Goal: Find specific page/section: Find specific page/section

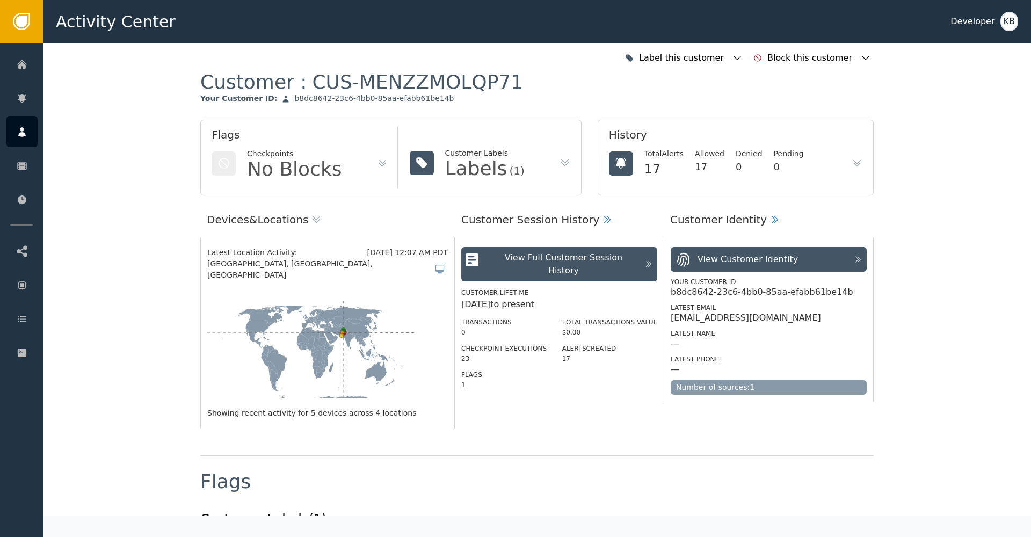
click at [10, 130] on div at bounding box center [21, 131] width 31 height 31
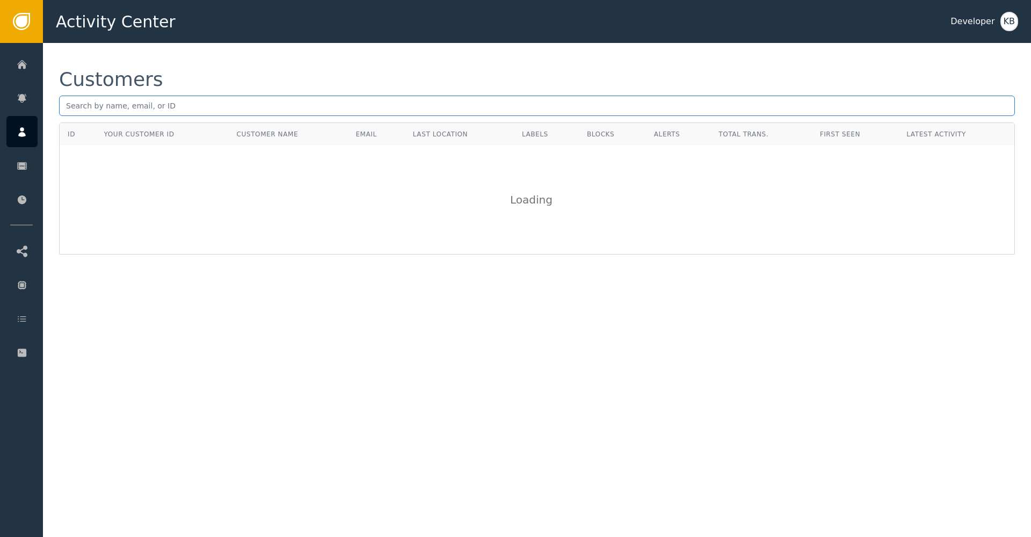
click at [161, 115] on input "text" at bounding box center [537, 106] width 956 height 20
paste input "[EMAIL_ADDRESS][DOMAIN_NAME]"
type input "[EMAIL_ADDRESS][DOMAIN_NAME]"
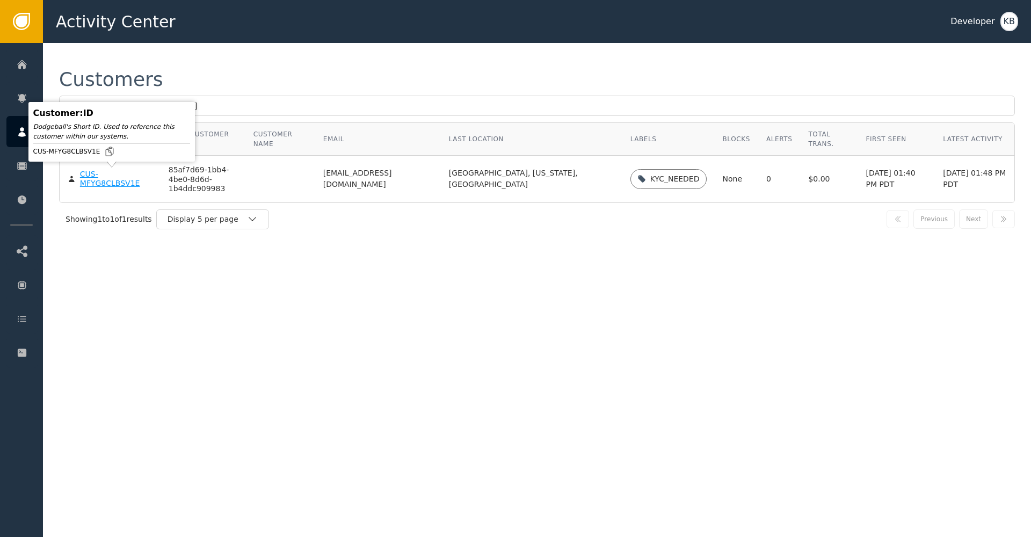
click at [111, 185] on div "CUS-MFYG8CLBSV1E" at bounding box center [116, 179] width 73 height 19
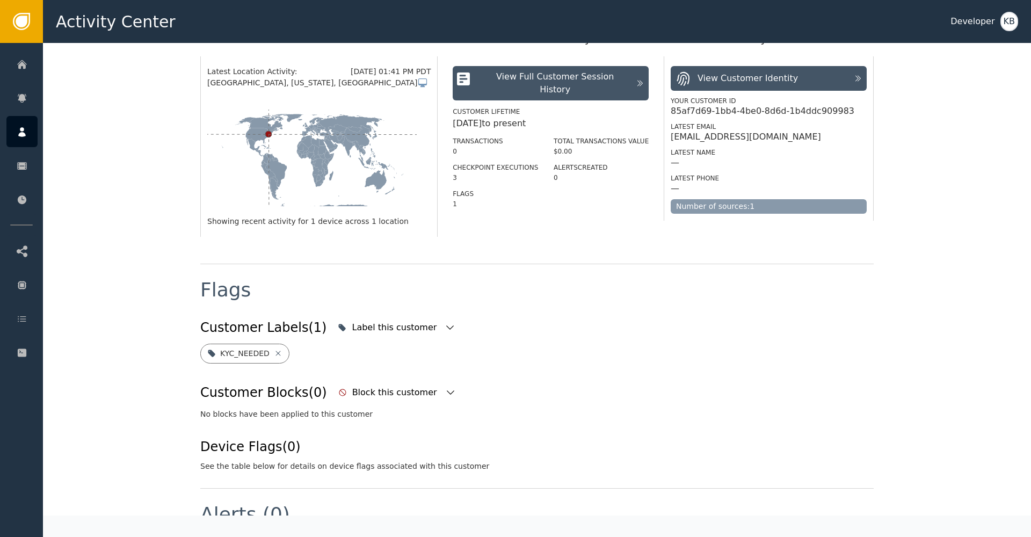
scroll to position [309, 0]
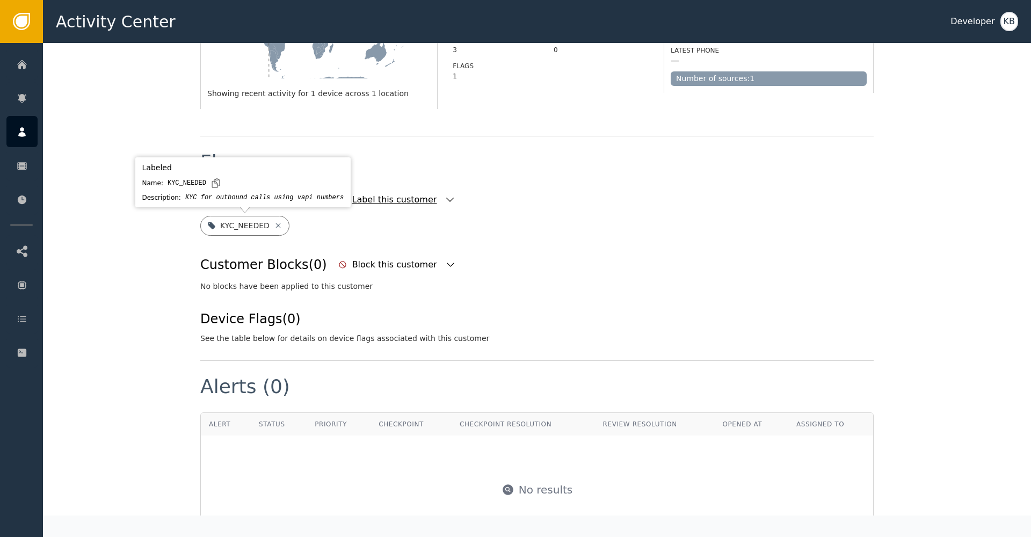
click at [445, 197] on icon "button" at bounding box center [450, 199] width 11 height 11
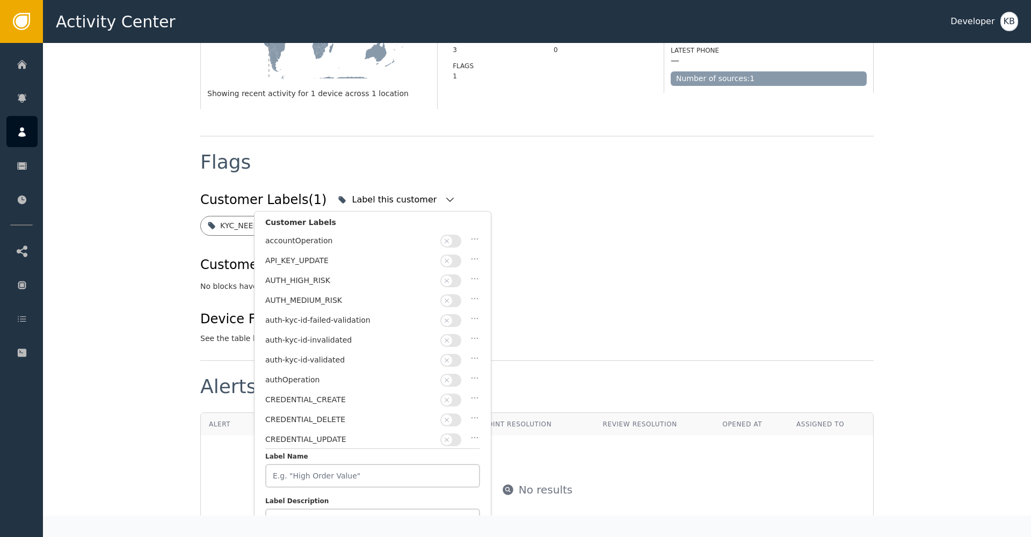
click at [454, 359] on button "button" at bounding box center [450, 360] width 21 height 13
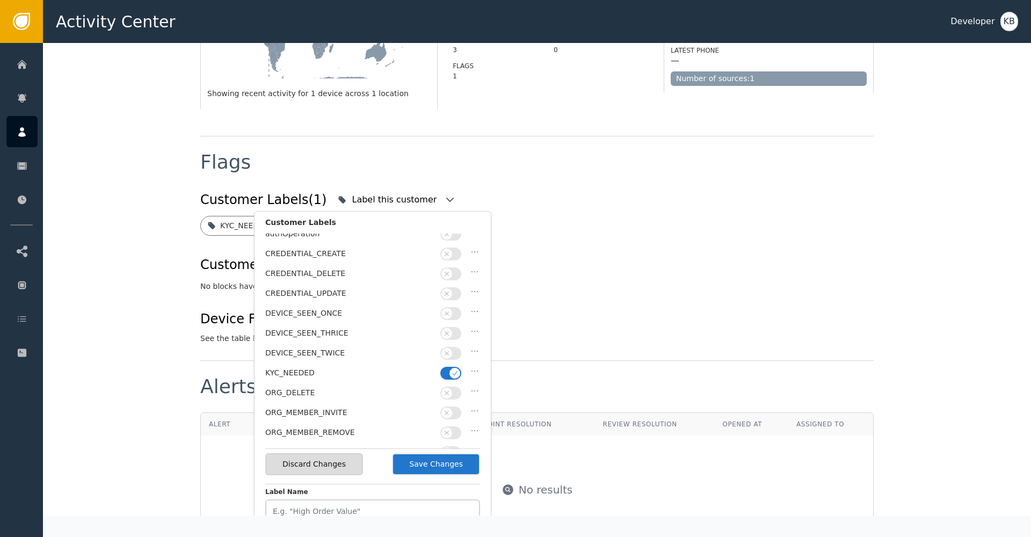
scroll to position [203, 0]
click at [455, 313] on icon "button" at bounding box center [455, 317] width 8 height 8
click at [445, 468] on button "Save Changes" at bounding box center [436, 464] width 88 height 22
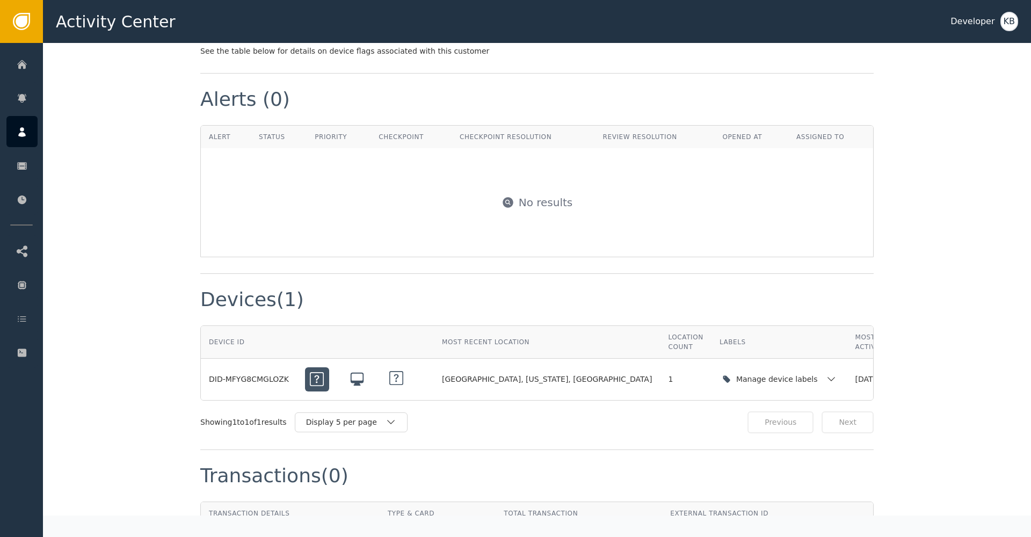
scroll to position [588, 0]
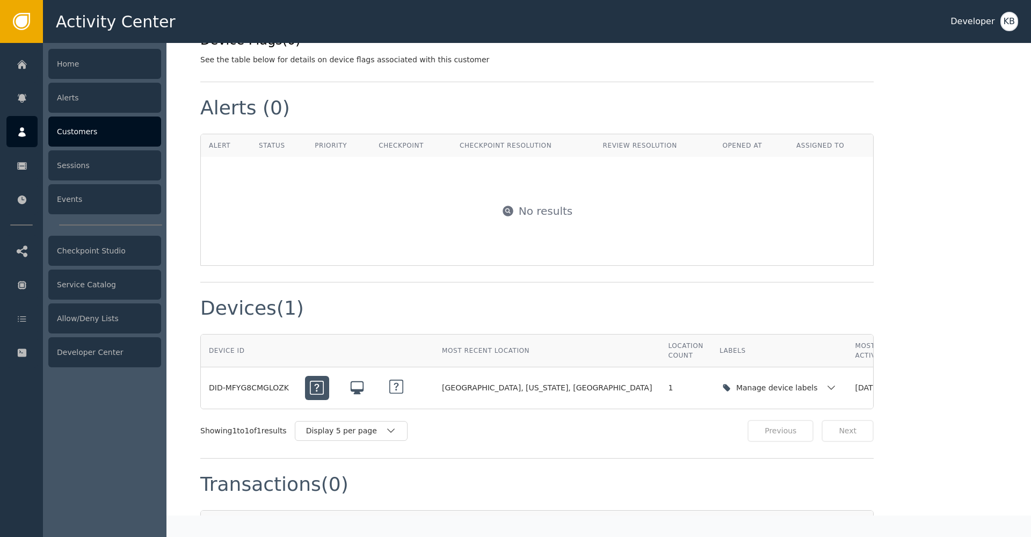
click at [12, 141] on div at bounding box center [21, 131] width 31 height 31
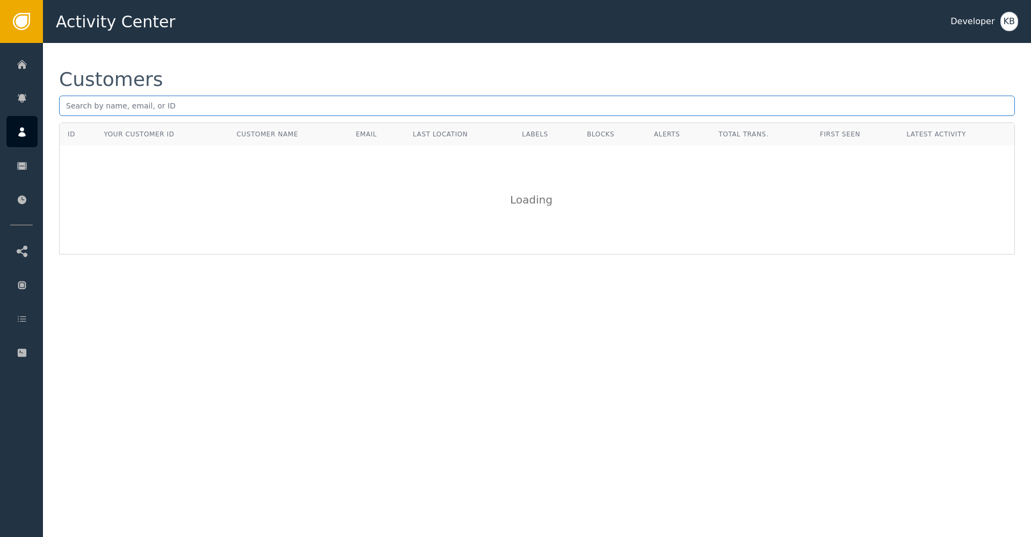
click at [248, 106] on input "text" at bounding box center [537, 106] width 956 height 20
paste input "[EMAIL_ADDRESS][DOMAIN_NAME]"
type input "[EMAIL_ADDRESS][DOMAIN_NAME]"
